Goal: Transaction & Acquisition: Purchase product/service

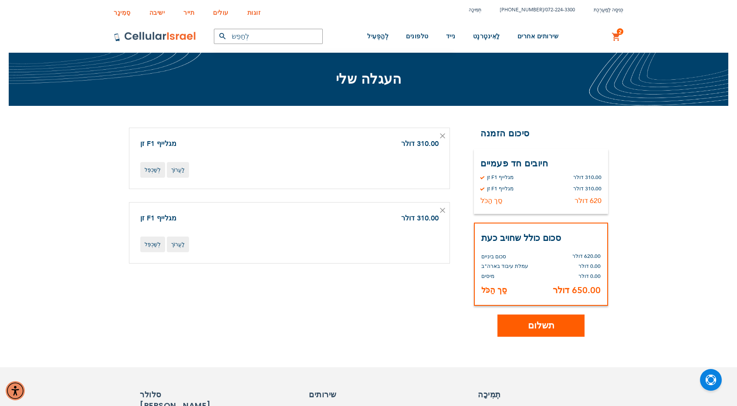
click at [442, 135] on icon at bounding box center [442, 135] width 5 height 5
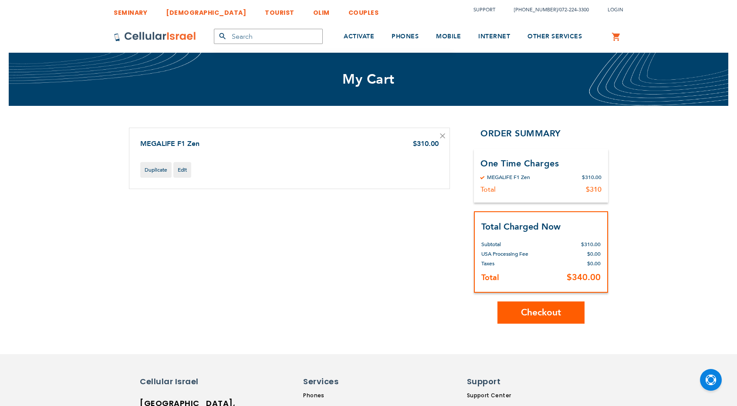
drag, startPoint x: 0, startPoint y: 0, endPoint x: 442, endPoint y: 132, distance: 461.7
click at [442, 132] on link at bounding box center [442, 136] width 5 height 9
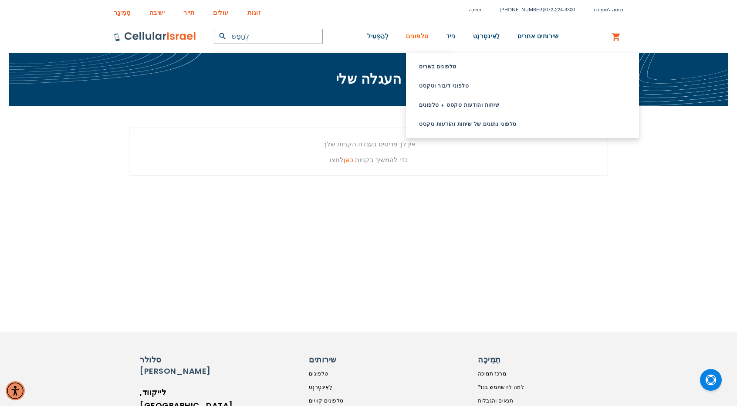
click at [417, 37] on font "טלפונים" at bounding box center [417, 36] width 23 height 8
